Goal: Participate in discussion: Participate in discussion

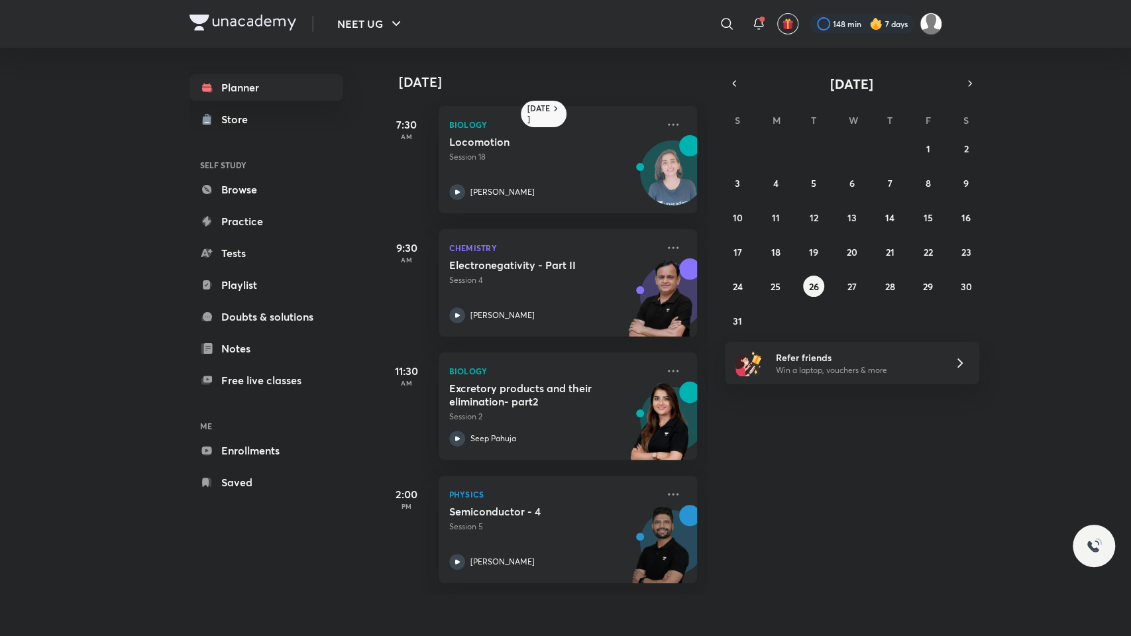
scroll to position [0, 12]
